Goal: Complete application form

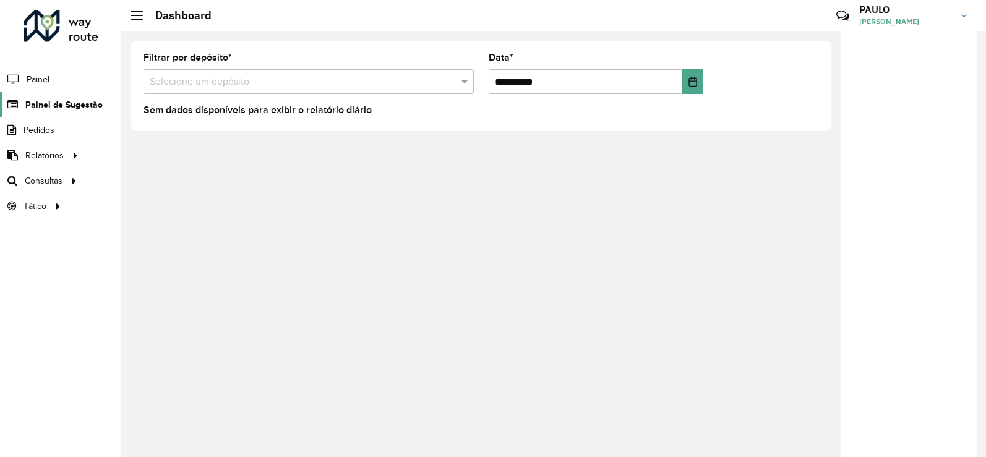
click at [82, 103] on span "Painel de Sugestão" at bounding box center [63, 104] width 77 height 13
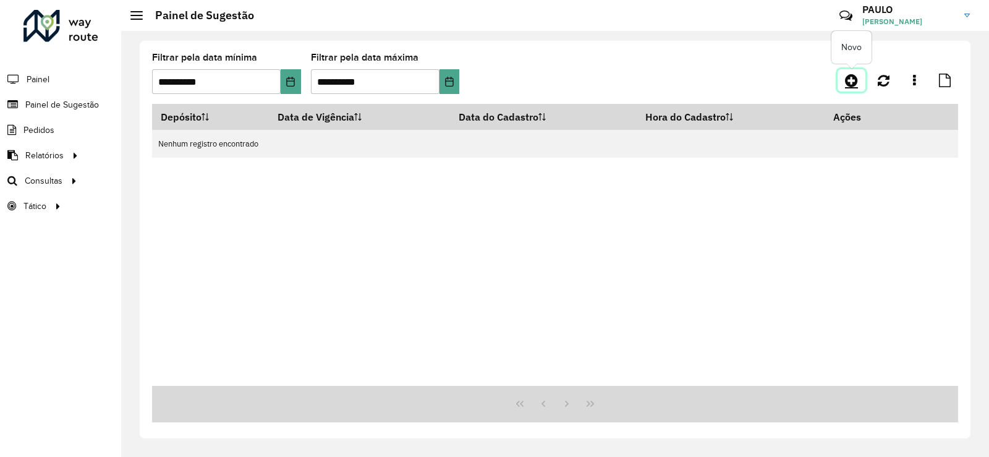
click at [852, 76] on icon at bounding box center [851, 80] width 13 height 15
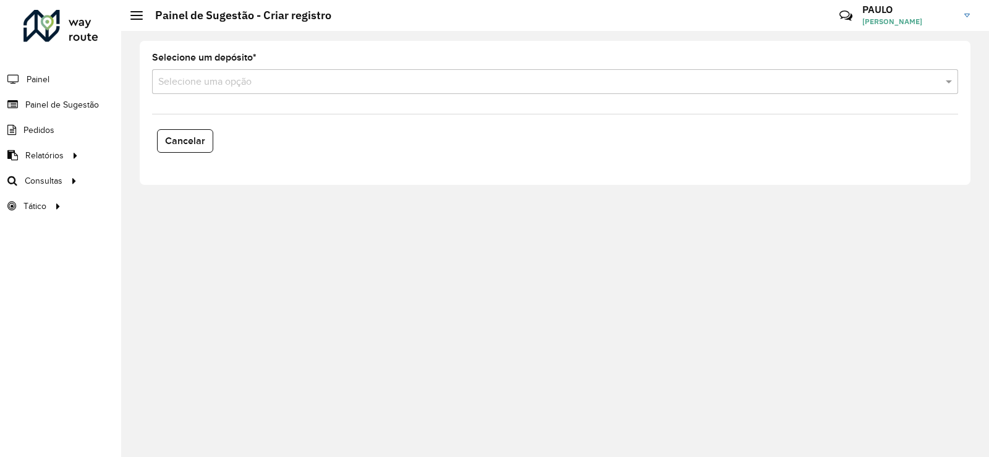
click at [364, 96] on formly-field "Selecione um depósito * Selecione uma opção" at bounding box center [555, 78] width 821 height 51
click at [298, 83] on input "text" at bounding box center [542, 82] width 769 height 15
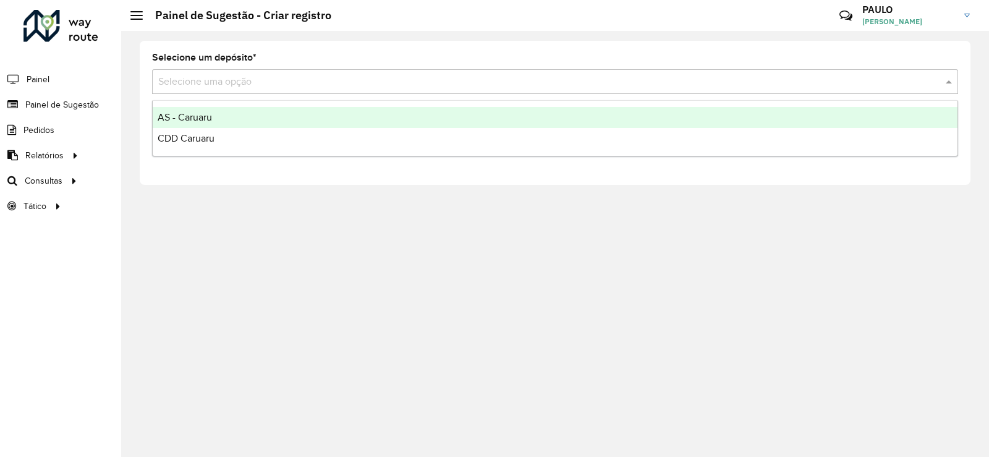
click at [203, 113] on span "AS - Caruaru" at bounding box center [185, 117] width 54 height 11
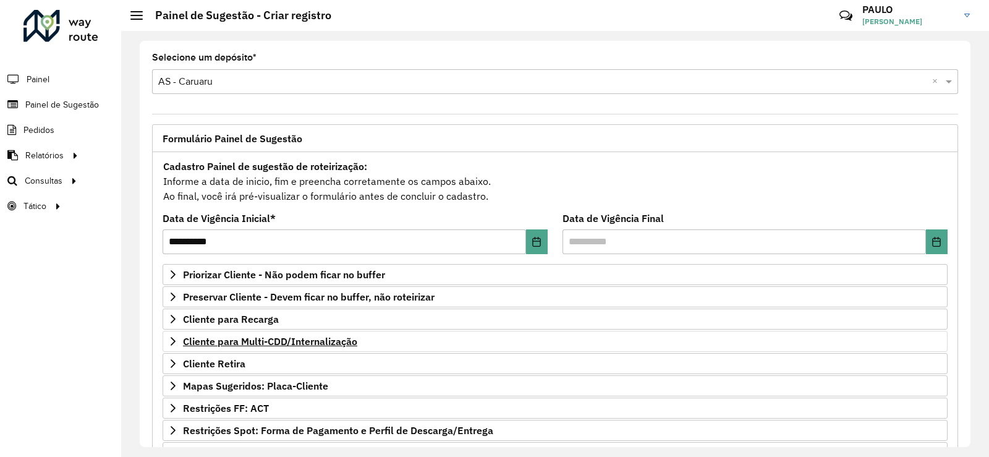
scroll to position [160, 0]
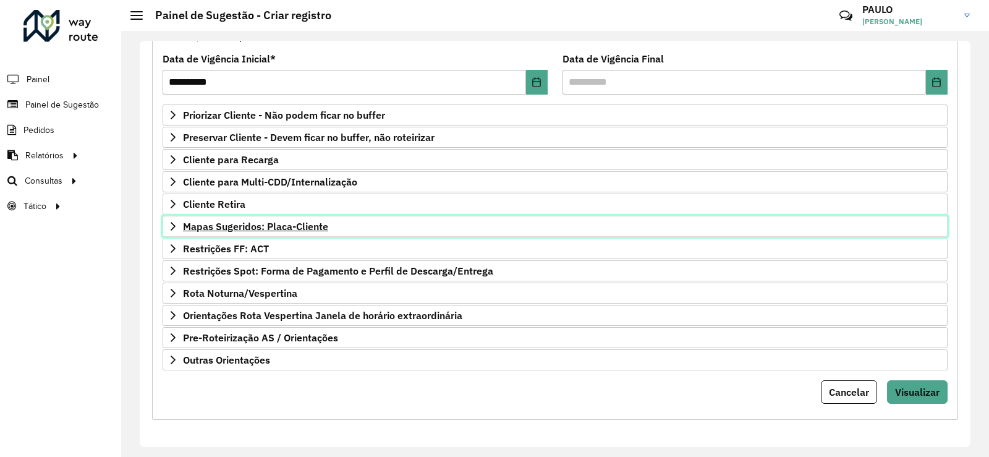
click at [265, 226] on span "Mapas Sugeridos: Placa-Cliente" at bounding box center [255, 226] width 145 height 10
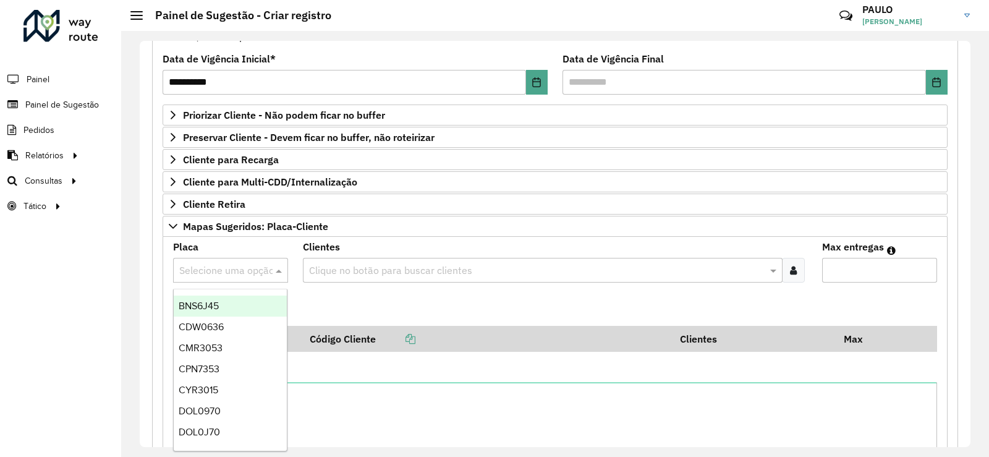
click at [250, 268] on input "text" at bounding box center [218, 270] width 78 height 15
type input "***"
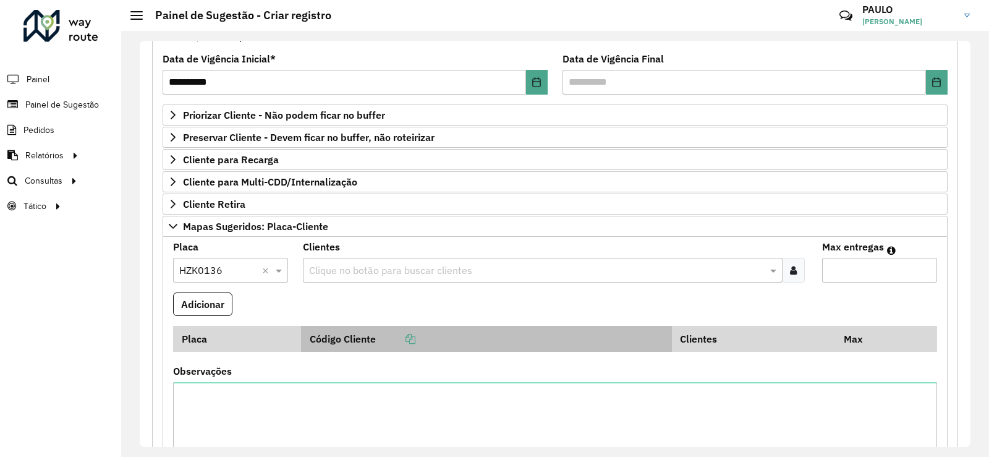
scroll to position [221, 0]
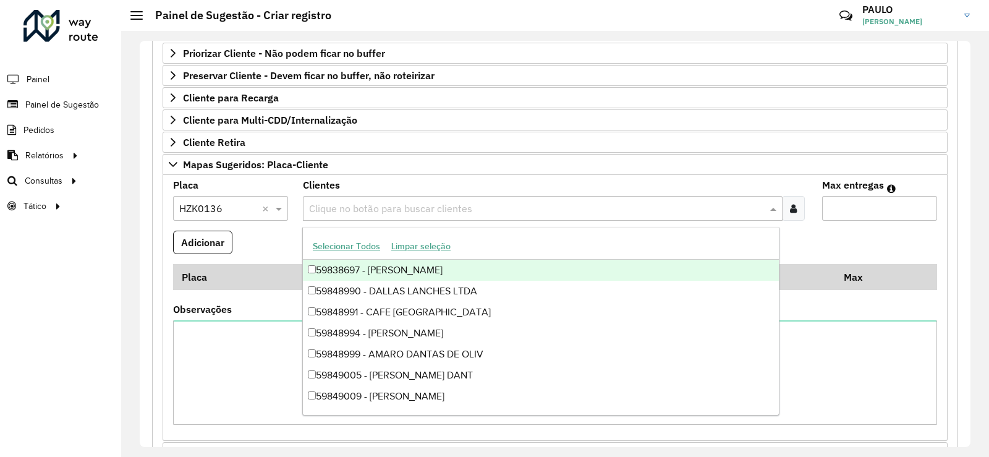
click at [377, 202] on input "text" at bounding box center [536, 209] width 461 height 15
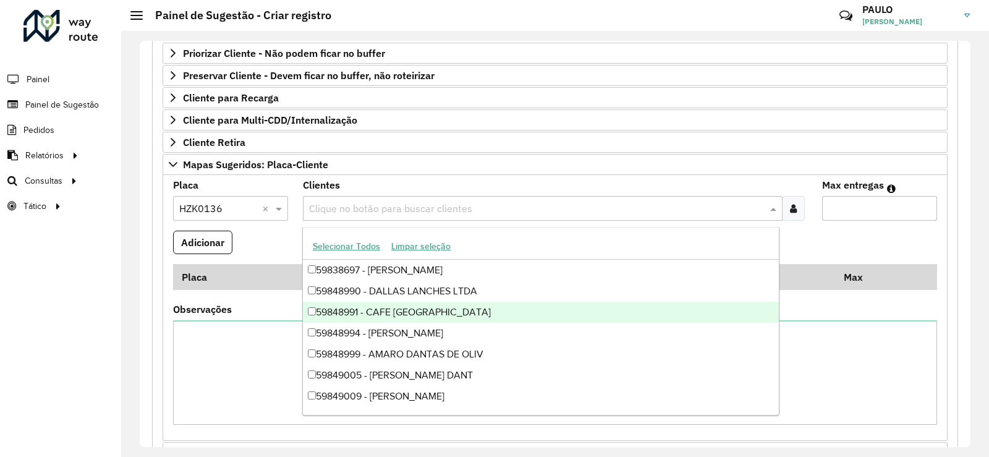
click at [377, 210] on input "text" at bounding box center [536, 209] width 461 height 15
type input "*****"
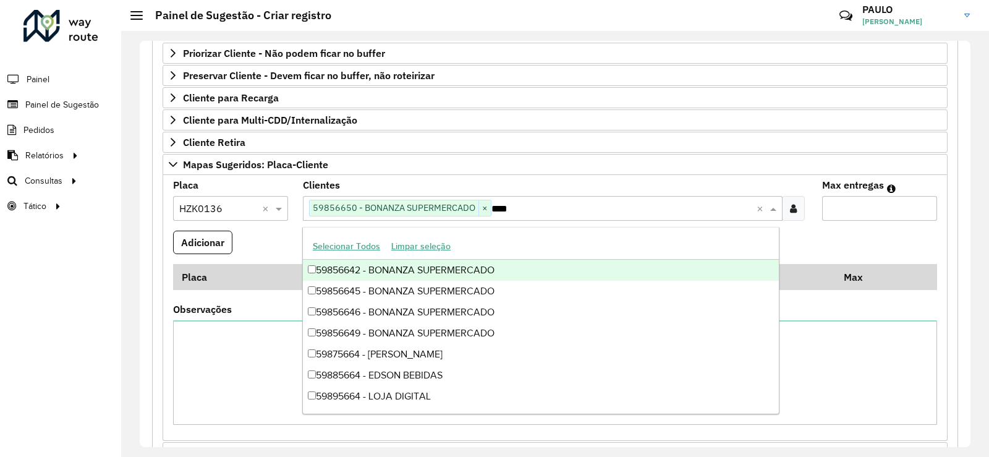
type input "*****"
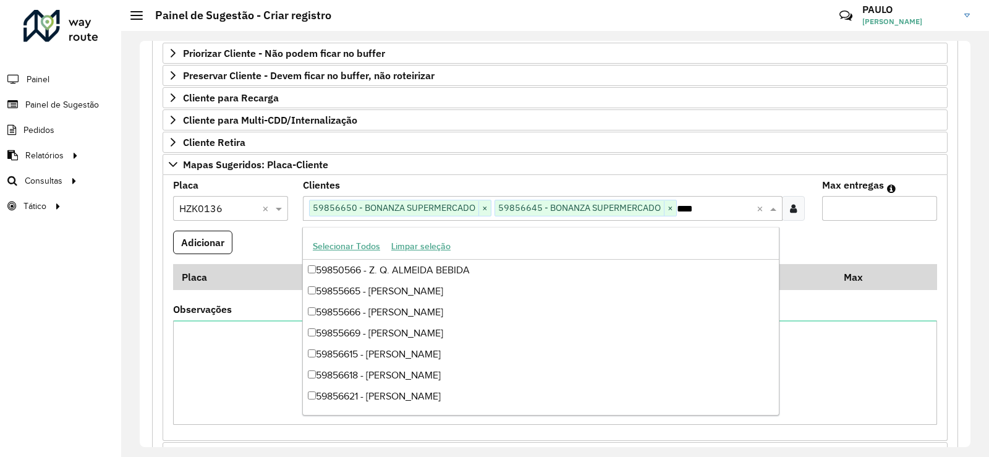
type input "*****"
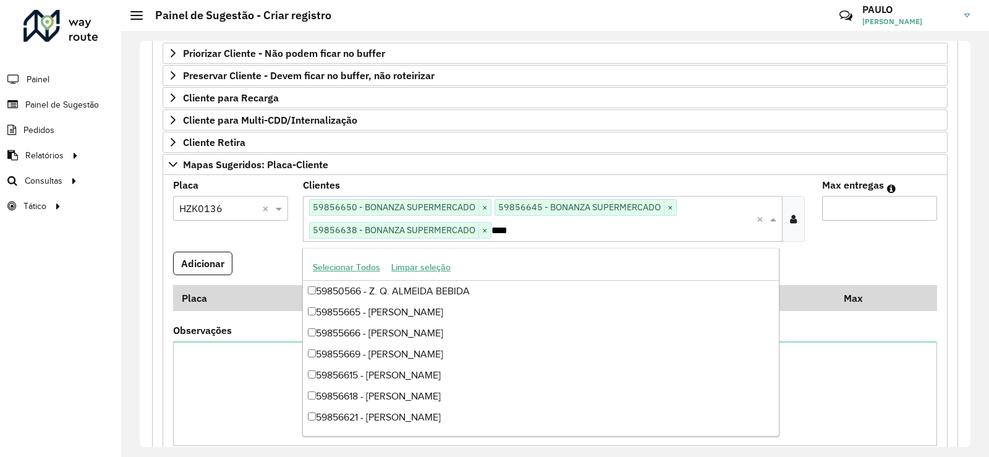
type input "*****"
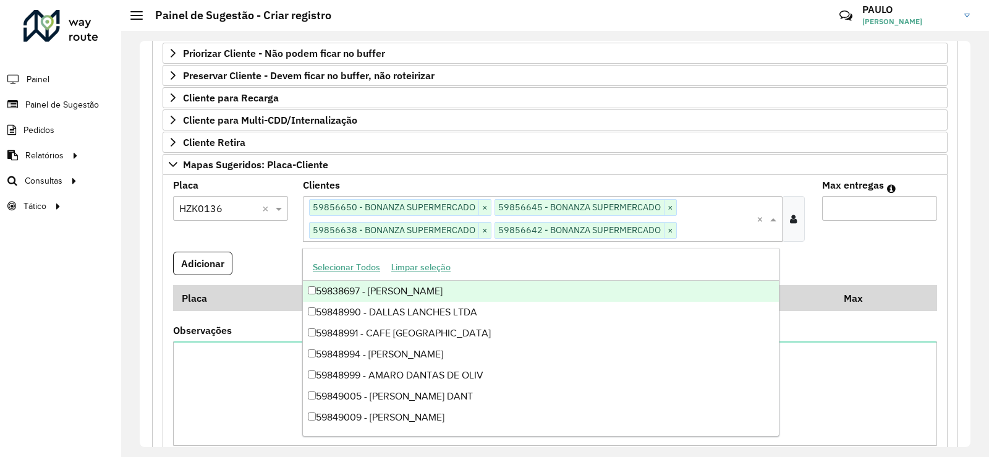
click at [854, 203] on input "Max entregas" at bounding box center [880, 208] width 115 height 25
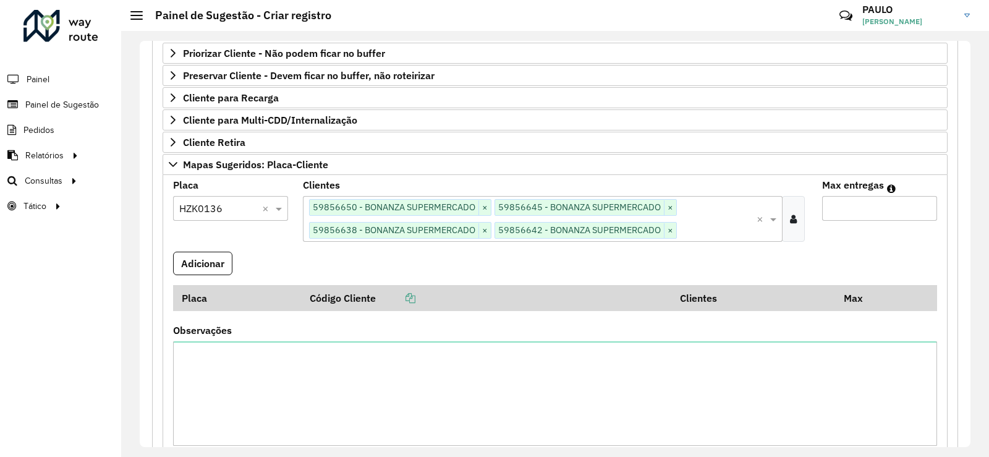
type input "*"
click at [871, 256] on formly-field "Adicionar" at bounding box center [555, 268] width 779 height 33
click at [214, 265] on button "Adicionar" at bounding box center [202, 264] width 59 height 24
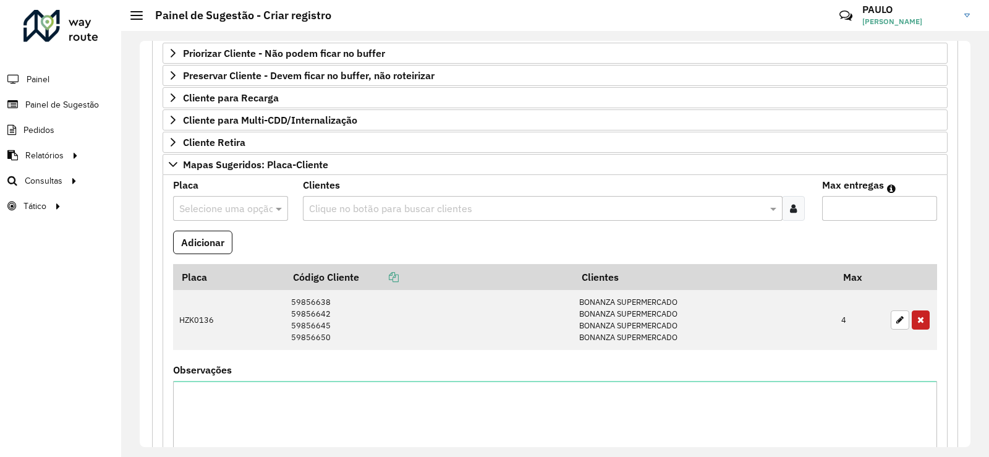
click at [242, 210] on input "text" at bounding box center [218, 209] width 78 height 15
type input "****"
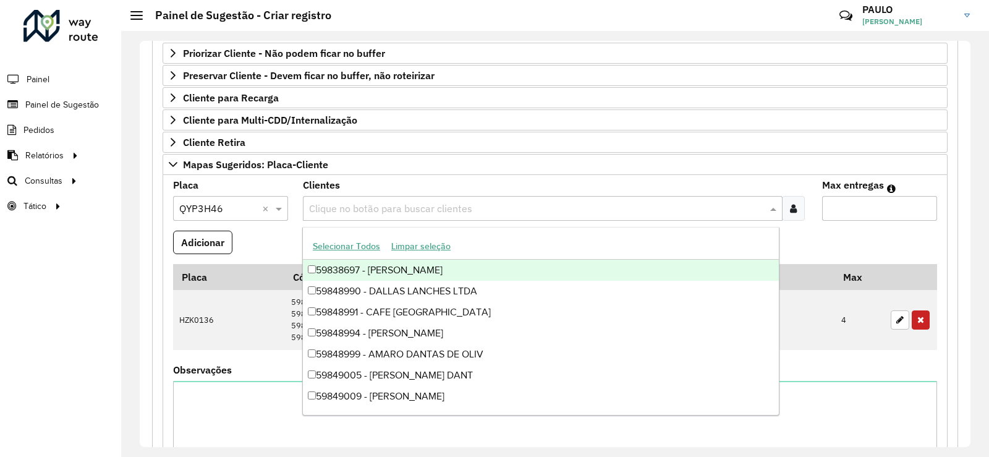
click at [457, 207] on input "text" at bounding box center [536, 209] width 461 height 15
type input "*****"
click at [860, 210] on input "Max entregas" at bounding box center [880, 208] width 115 height 25
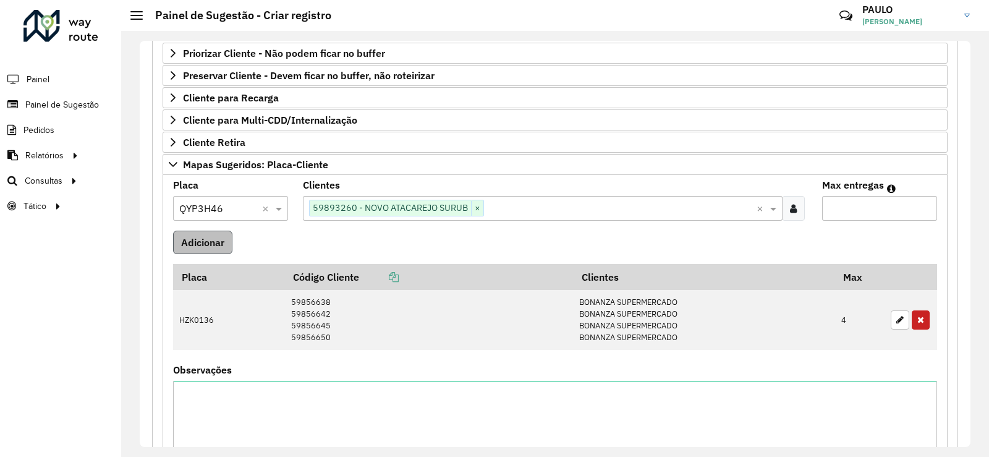
type input "*"
click at [195, 246] on button "Adicionar" at bounding box center [202, 243] width 59 height 24
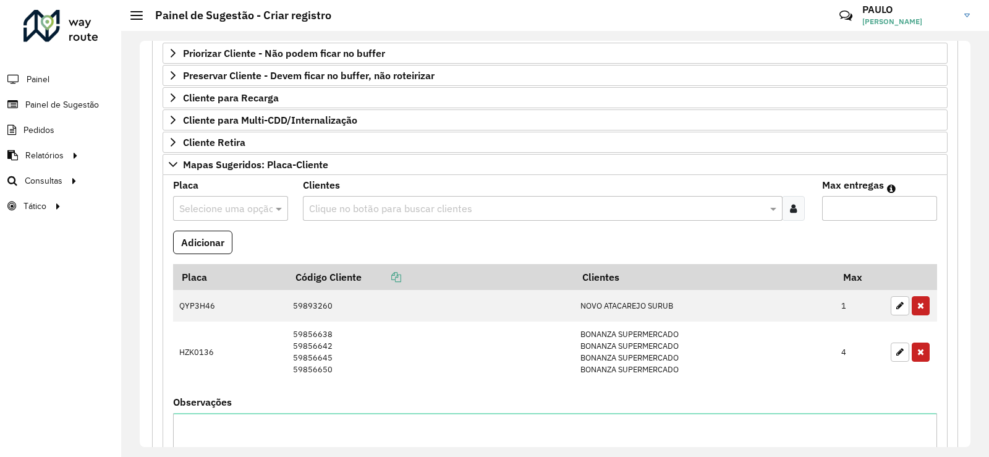
scroll to position [345, 0]
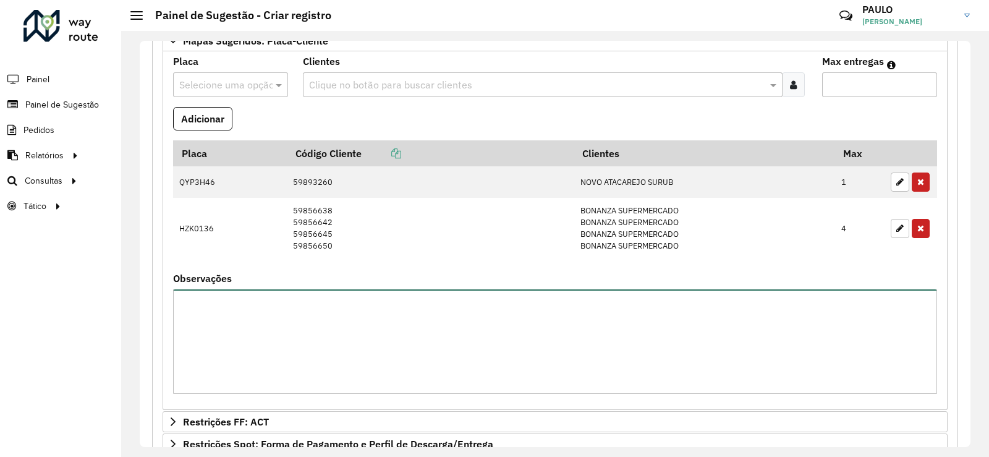
click at [395, 322] on textarea "Observações" at bounding box center [555, 341] width 764 height 105
type textarea "*"
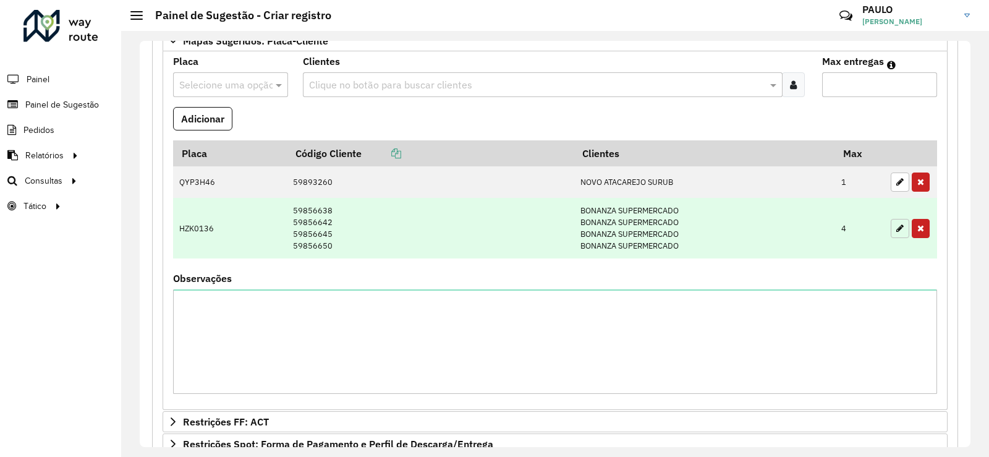
click at [897, 229] on icon "button" at bounding box center [900, 228] width 7 height 9
type input "*"
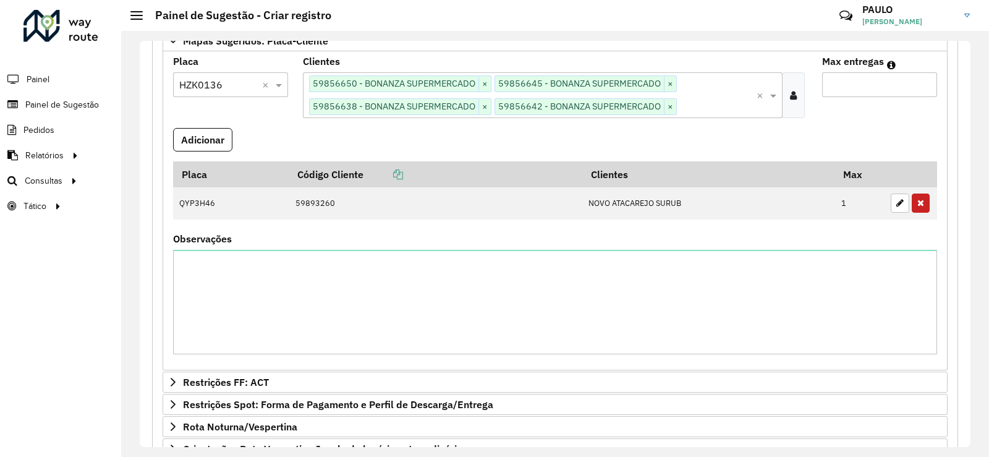
scroll to position [221, 0]
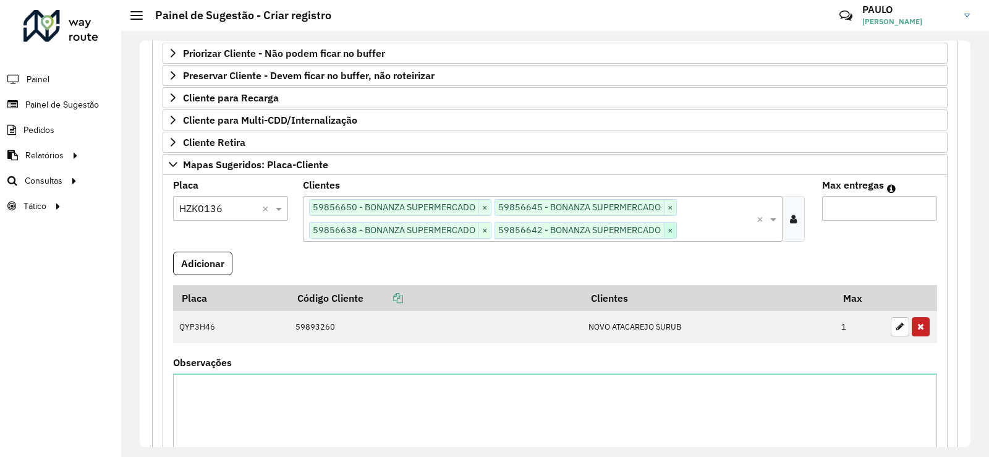
click at [670, 228] on span "×" at bounding box center [670, 230] width 12 height 15
click at [835, 214] on input "*" at bounding box center [880, 208] width 115 height 25
type input "*"
click at [207, 262] on button "Adicionar" at bounding box center [202, 264] width 59 height 24
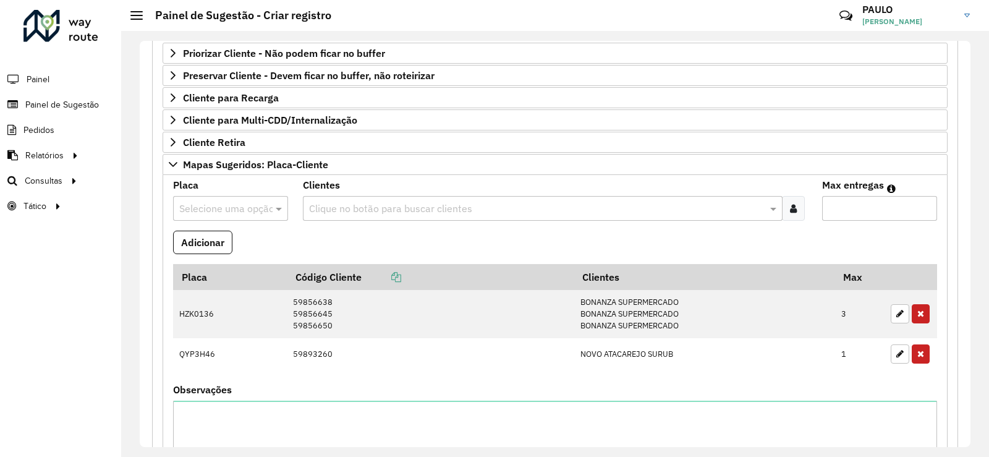
scroll to position [283, 0]
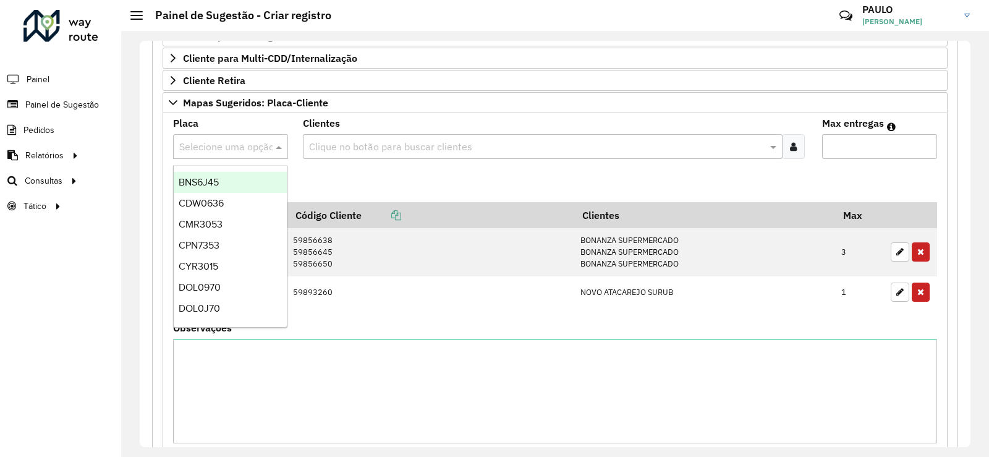
click at [241, 140] on input "text" at bounding box center [218, 147] width 78 height 15
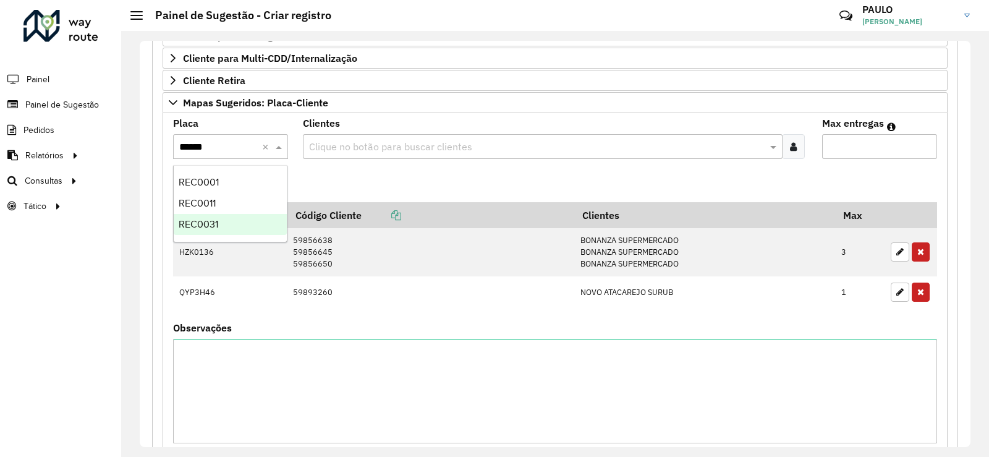
type input "*******"
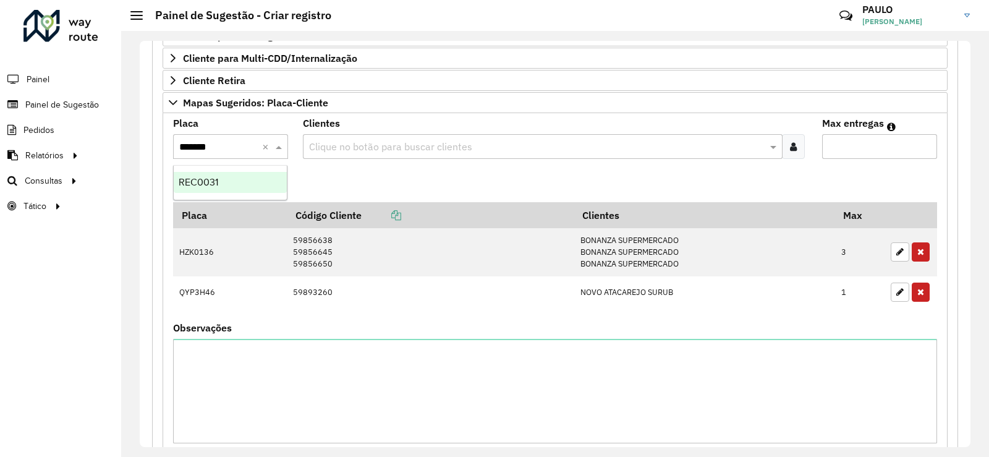
click at [226, 185] on div "REC0031" at bounding box center [230, 182] width 113 height 21
click at [353, 146] on input "text" at bounding box center [536, 147] width 461 height 15
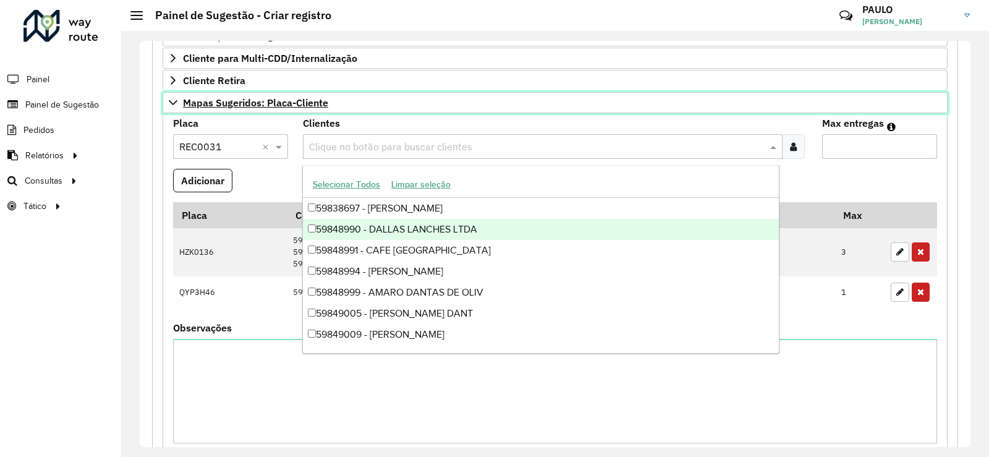
click at [385, 103] on link "Mapas Sugeridos: Placa-Cliente" at bounding box center [555, 102] width 785 height 21
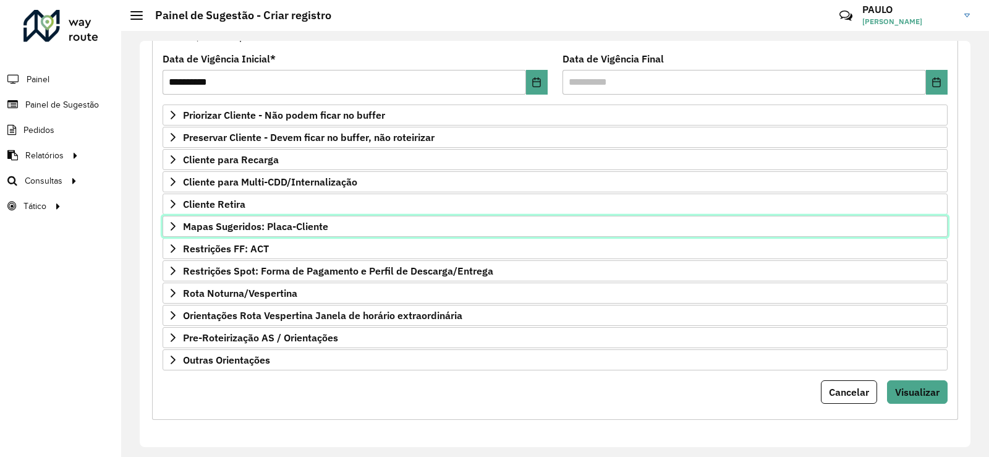
scroll to position [160, 0]
click at [260, 223] on span "Mapas Sugeridos: Placa-Cliente" at bounding box center [255, 226] width 145 height 10
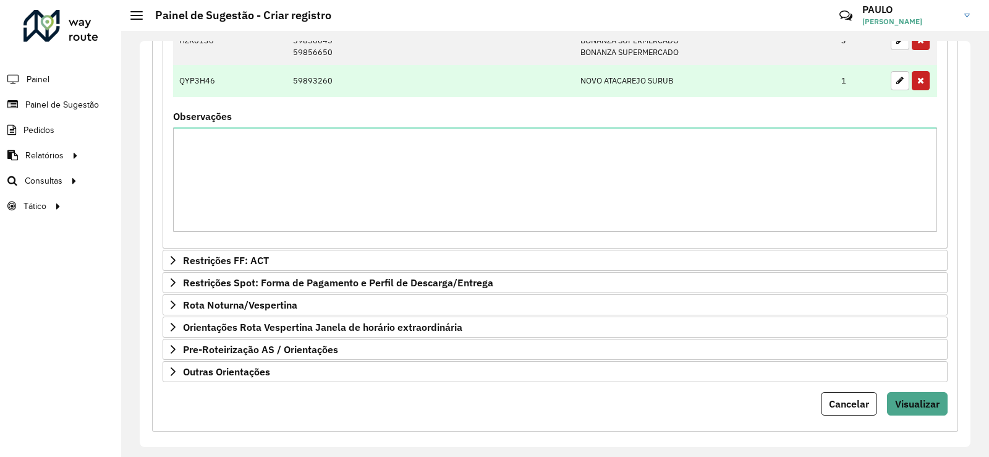
scroll to position [309, 0]
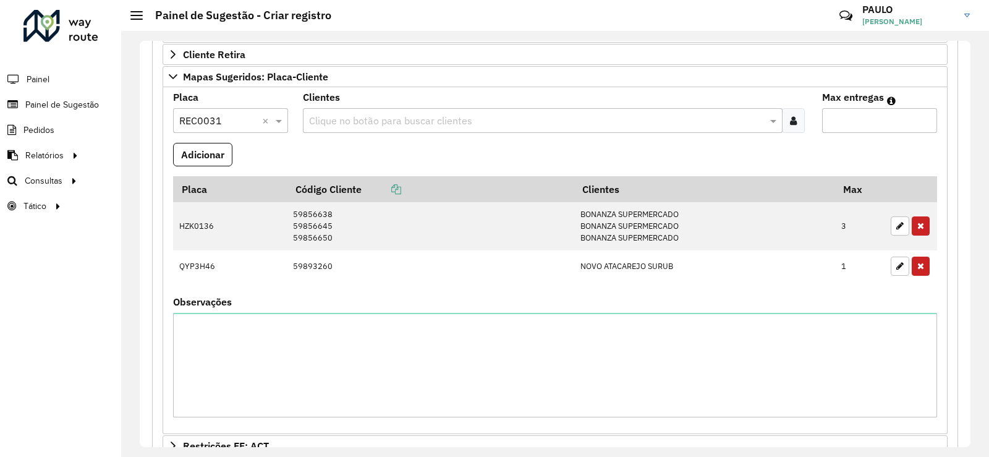
click at [382, 121] on input "text" at bounding box center [536, 121] width 461 height 15
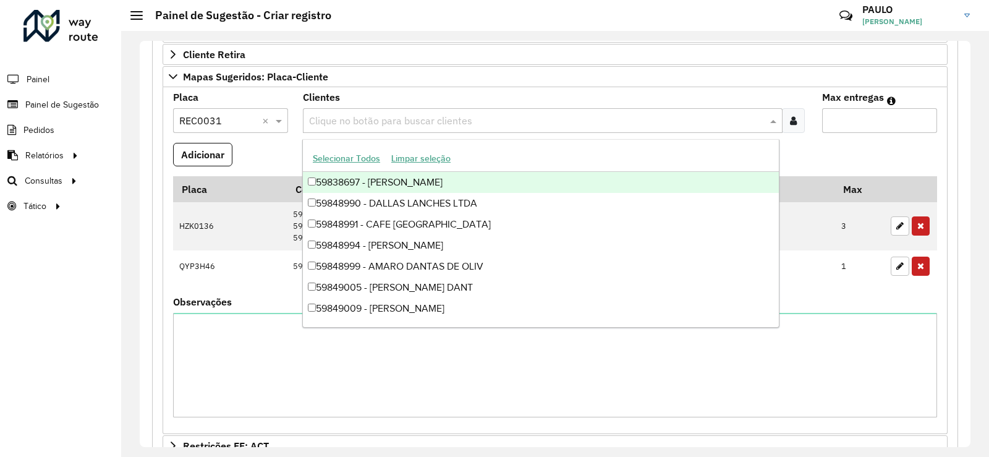
click at [389, 96] on div "Clientes Clique no botão para buscar clientes" at bounding box center [555, 113] width 505 height 40
click at [386, 121] on input "text" at bounding box center [536, 121] width 461 height 15
type input "*****"
click at [286, 160] on formly-field "Adicionar" at bounding box center [555, 159] width 779 height 33
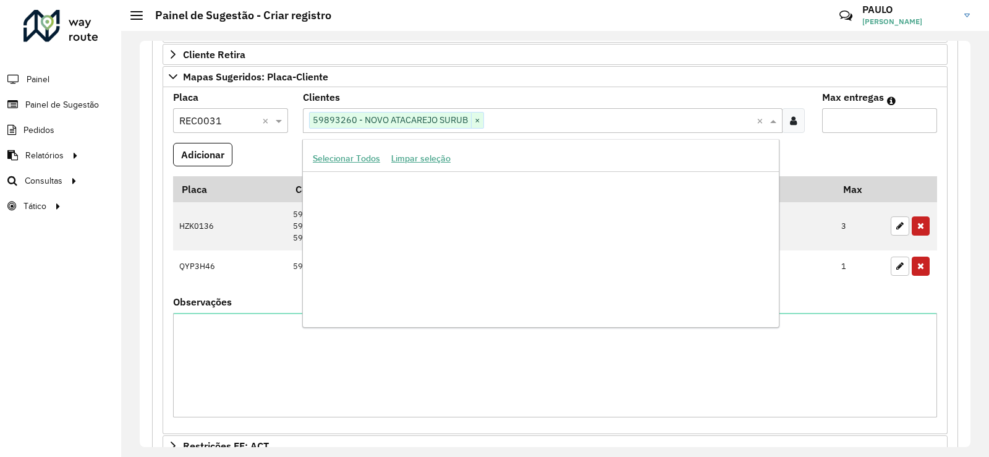
click at [513, 119] on input "text" at bounding box center [620, 121] width 273 height 15
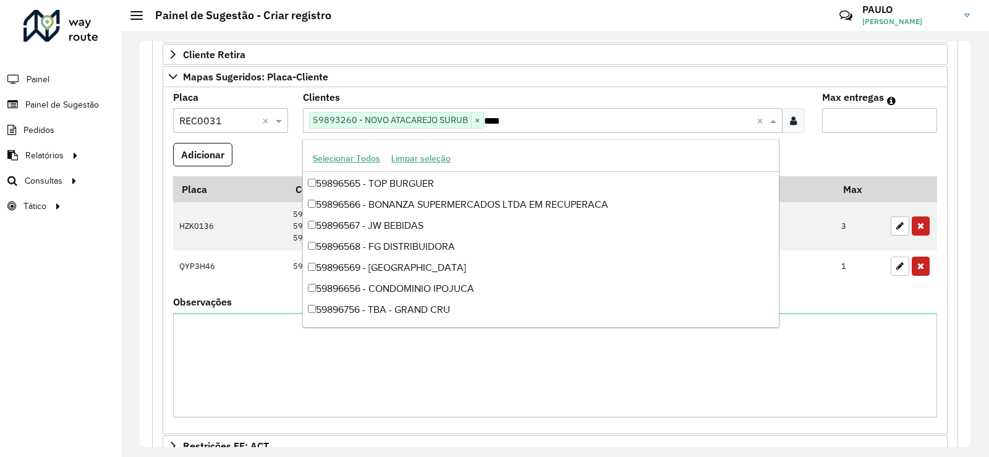
scroll to position [0, 0]
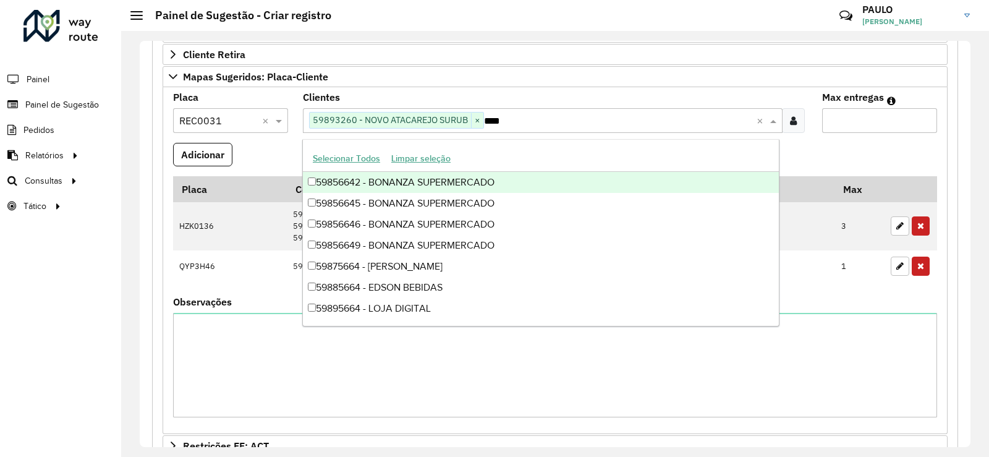
type input "*****"
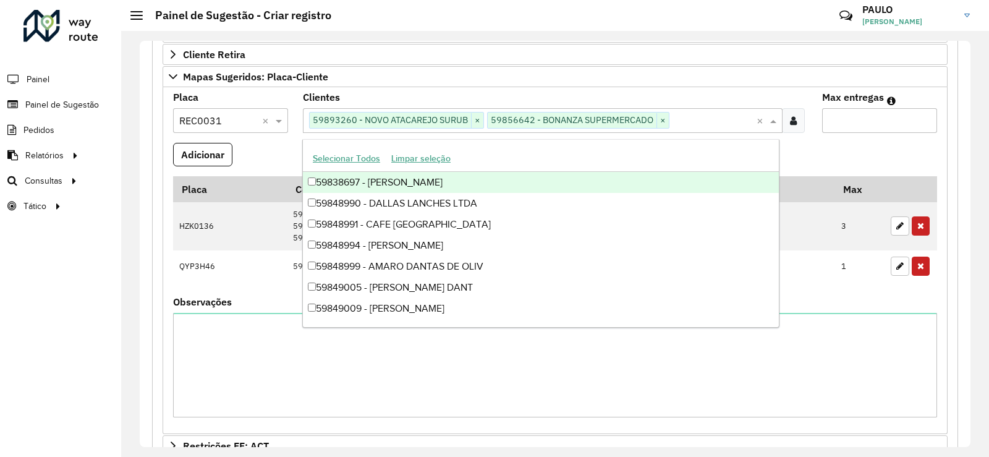
click at [871, 119] on input "Max entregas" at bounding box center [880, 120] width 115 height 25
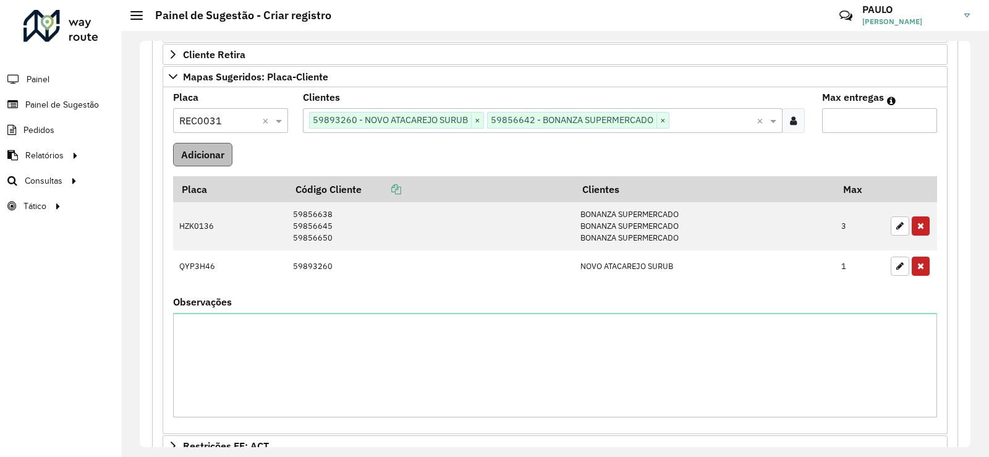
type input "*"
click at [206, 150] on button "Adicionar" at bounding box center [202, 155] width 59 height 24
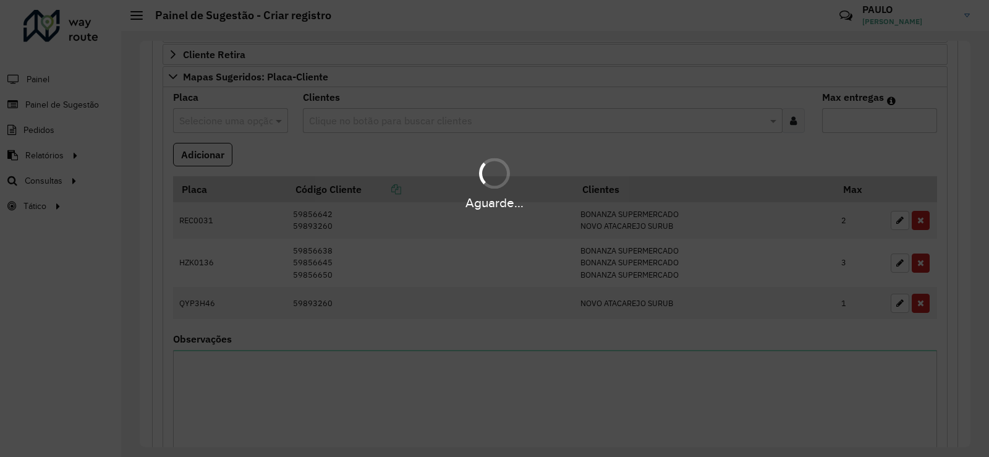
click at [340, 398] on hb-app "**********" at bounding box center [494, 228] width 989 height 457
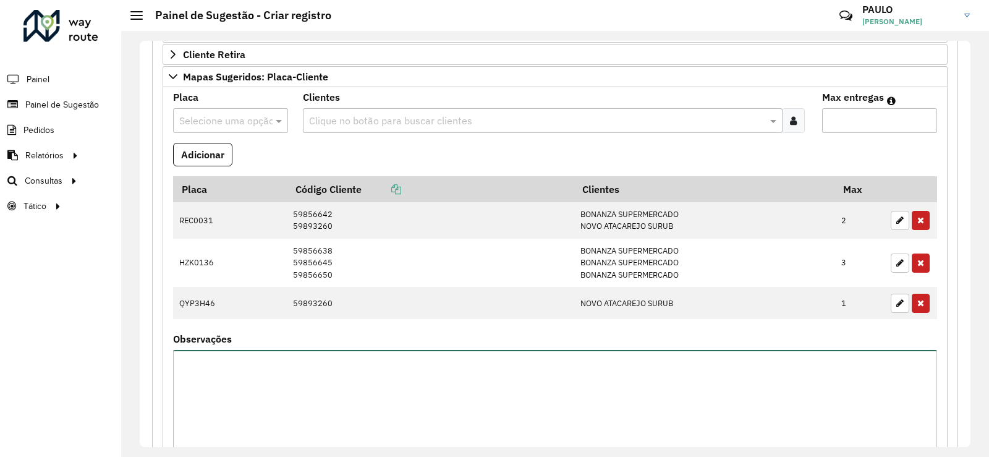
click at [338, 398] on textarea "Observações" at bounding box center [555, 402] width 764 height 105
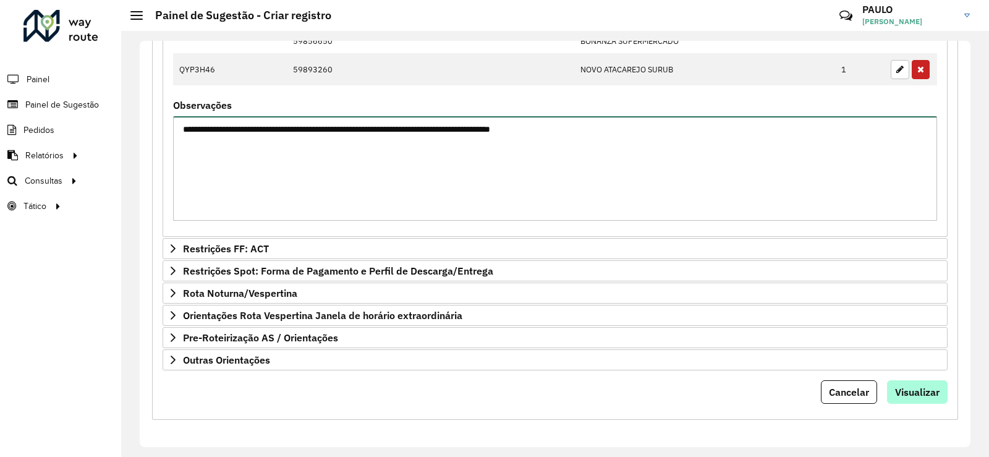
type textarea "**********"
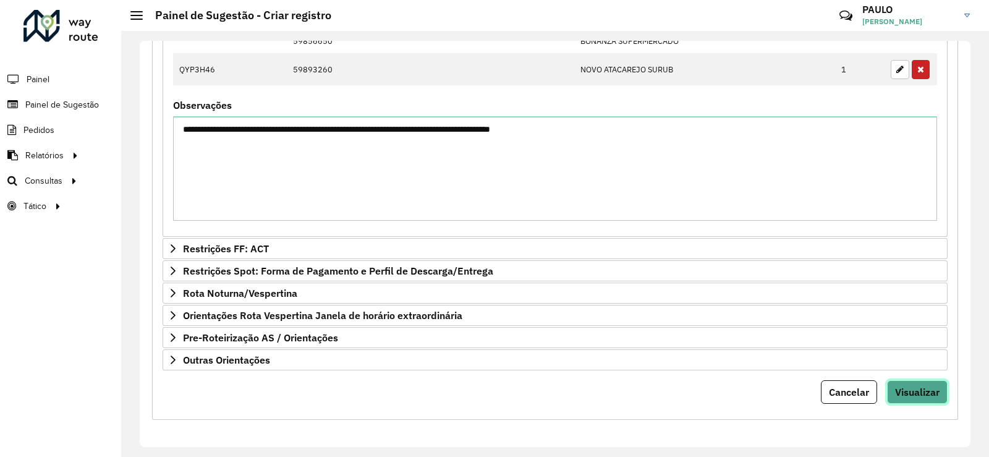
click at [920, 396] on span "Visualizar" at bounding box center [917, 392] width 45 height 12
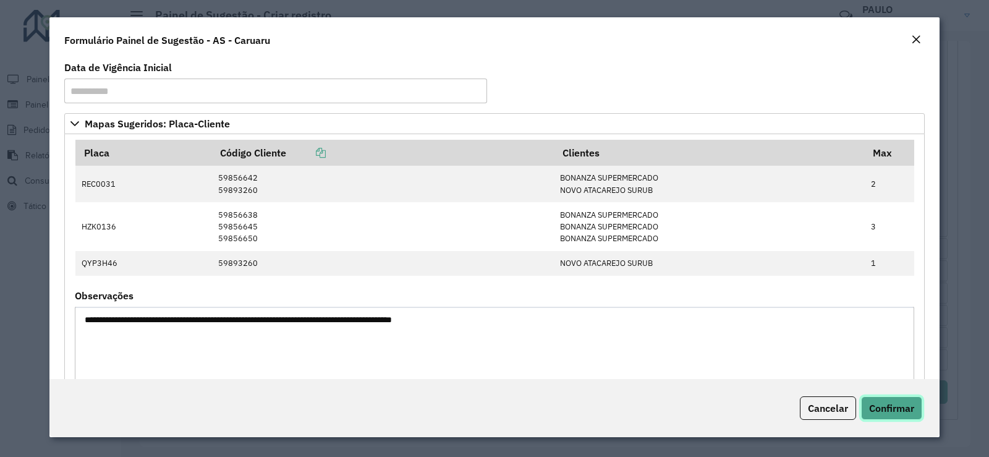
click at [900, 413] on span "Confirmar" at bounding box center [892, 408] width 45 height 12
